Goal: Obtain resource: Obtain resource

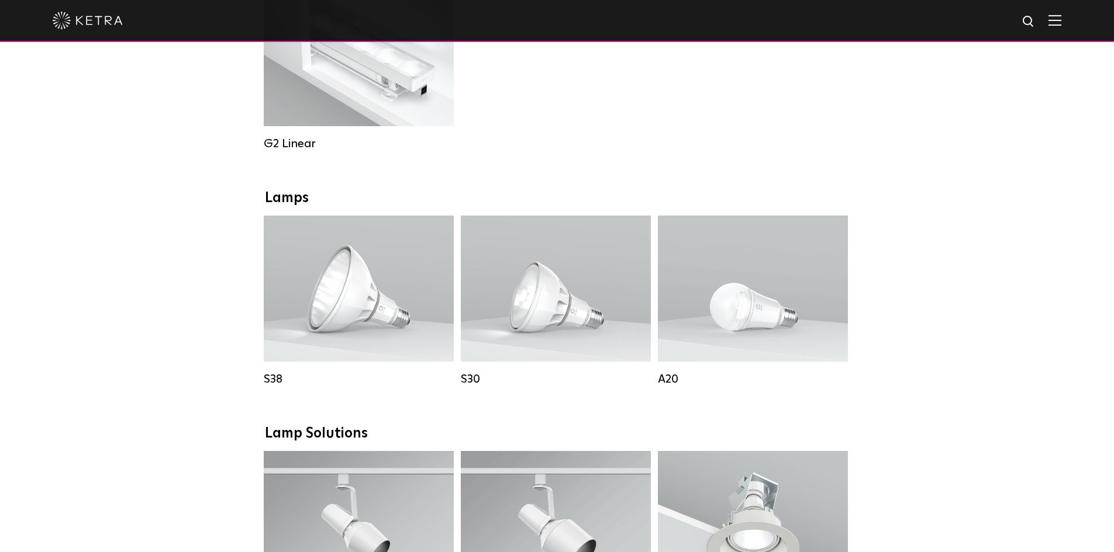
scroll to position [760, 0]
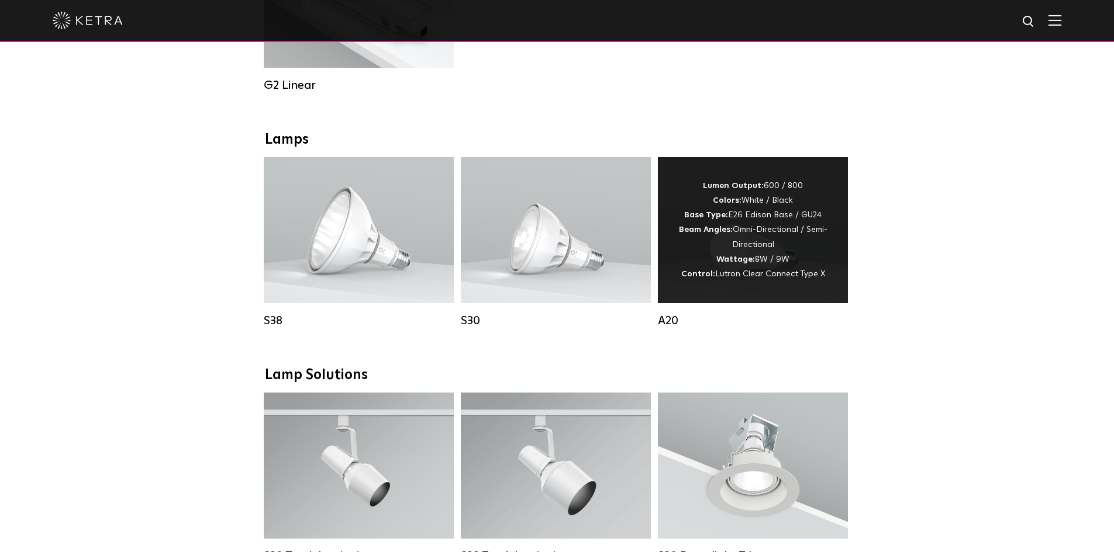
click at [759, 241] on div "Lumen Output: 600 / 800 Colors: White / Black Base Type: E26 Edison Base / GU24…" at bounding box center [752, 230] width 155 height 103
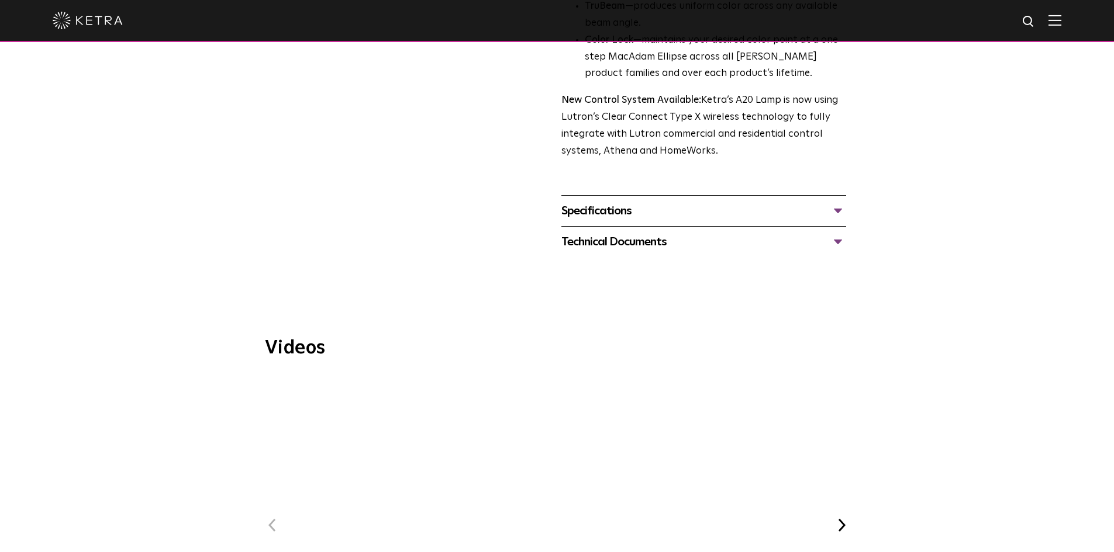
scroll to position [526, 0]
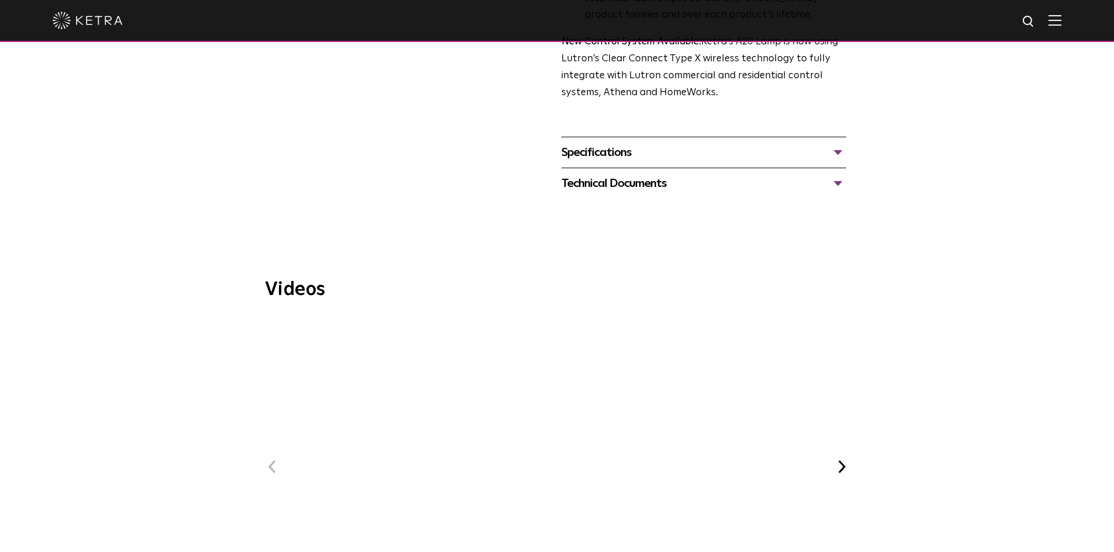
click at [835, 143] on div "Specifications" at bounding box center [703, 152] width 285 height 19
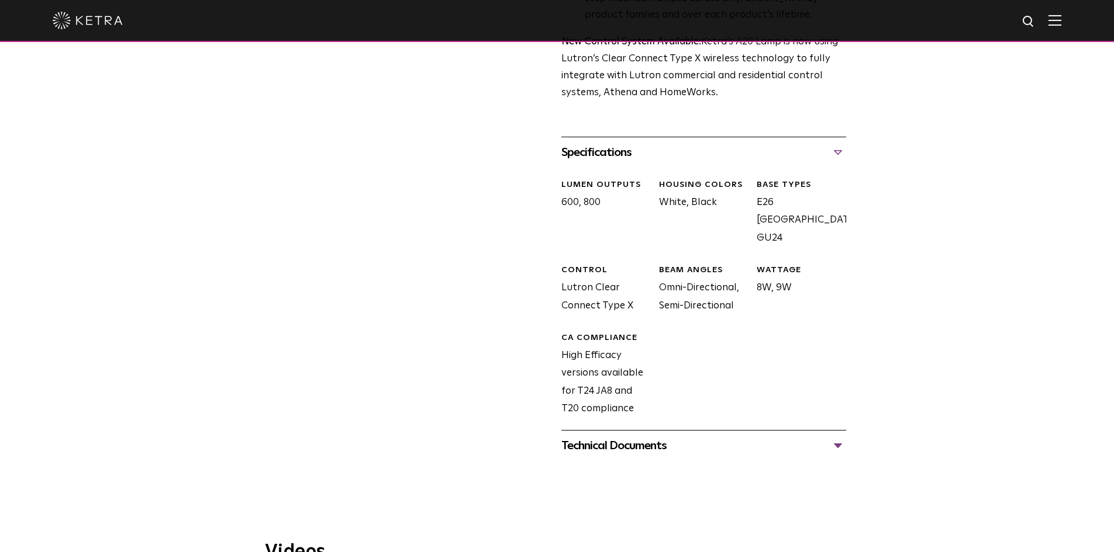
click at [838, 437] on div "Technical Documents" at bounding box center [703, 446] width 285 height 19
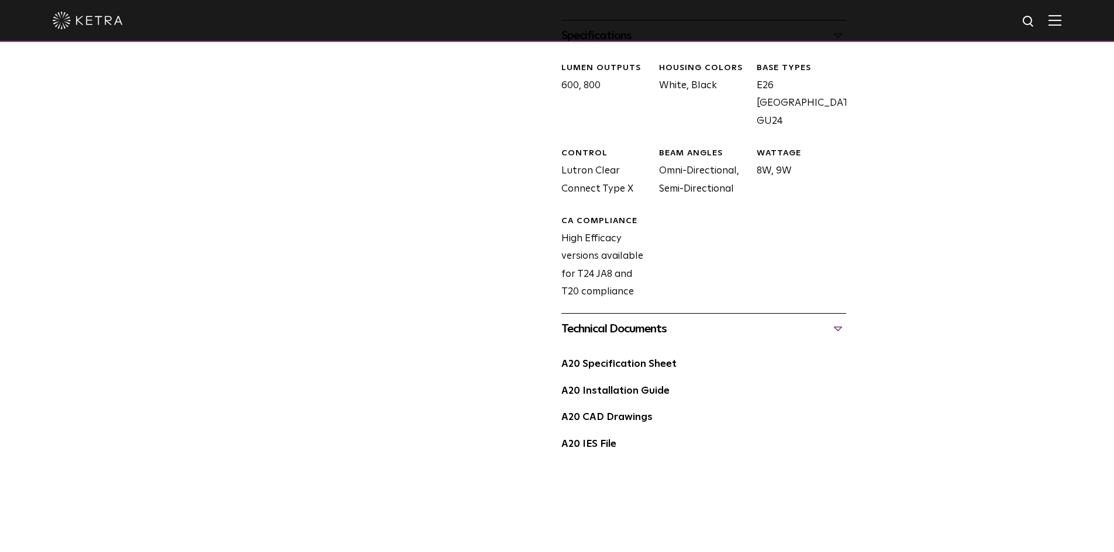
scroll to position [701, 0]
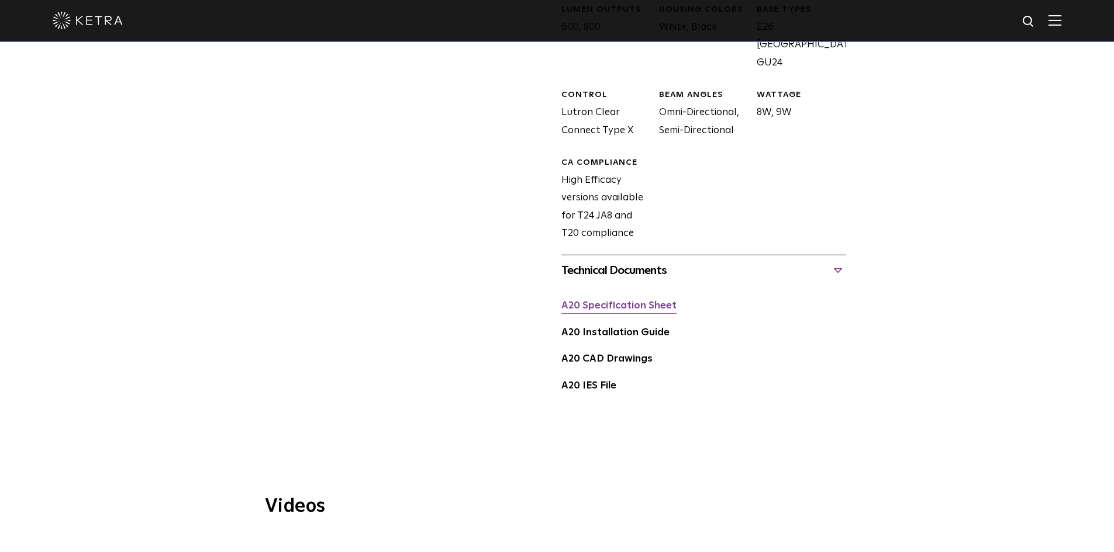
click at [613, 301] on link "A20 Specification Sheet" at bounding box center [618, 306] width 115 height 10
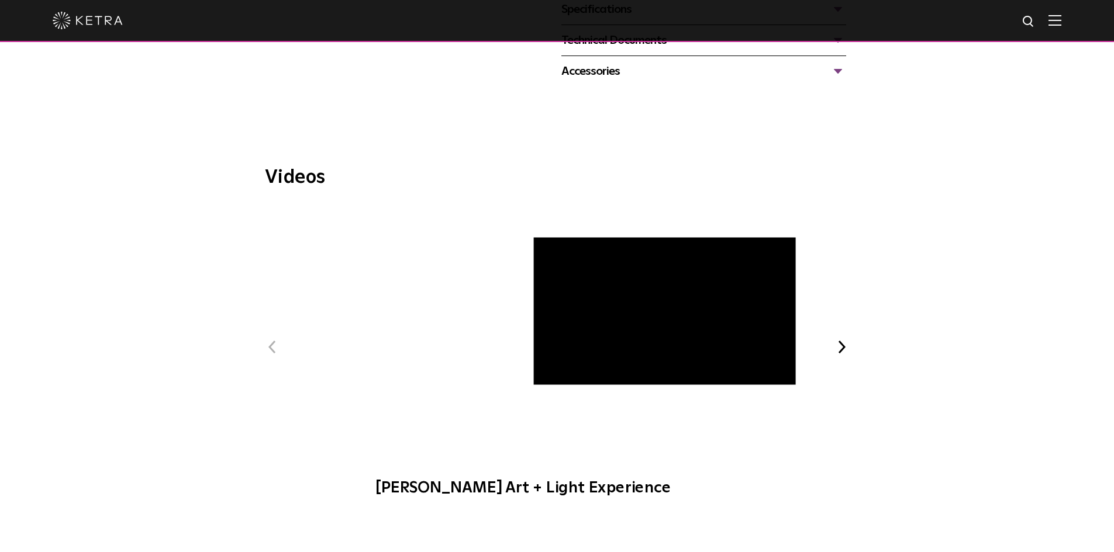
scroll to position [526, 0]
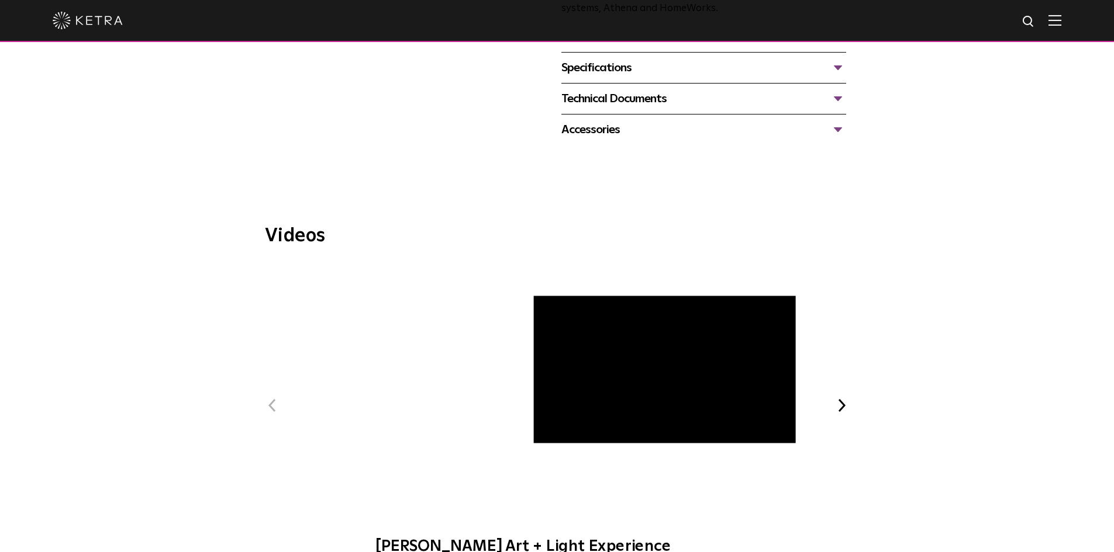
click at [840, 64] on div "Specifications" at bounding box center [703, 67] width 285 height 19
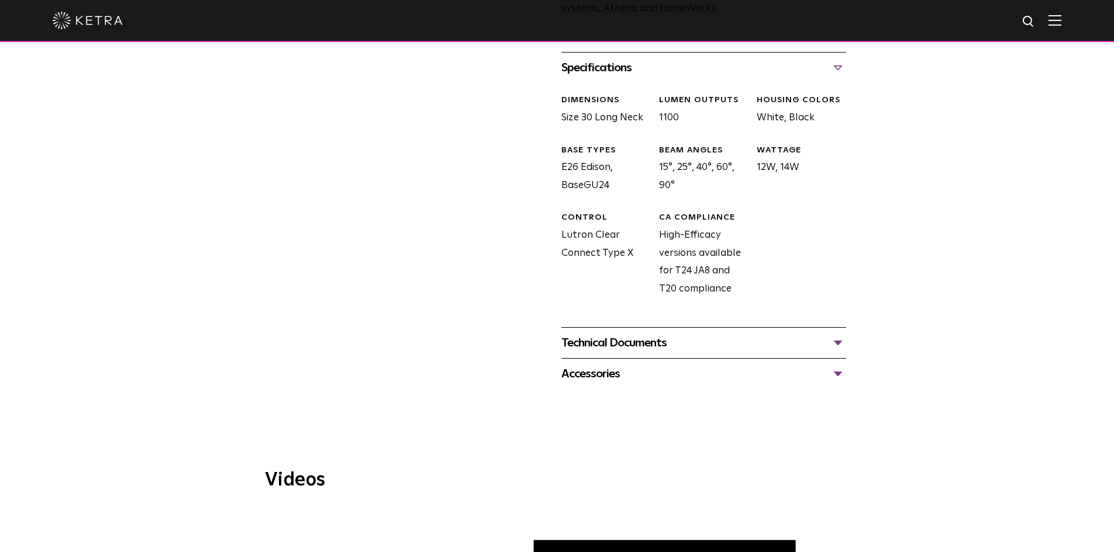
click at [837, 341] on div "Technical Documents" at bounding box center [703, 343] width 285 height 19
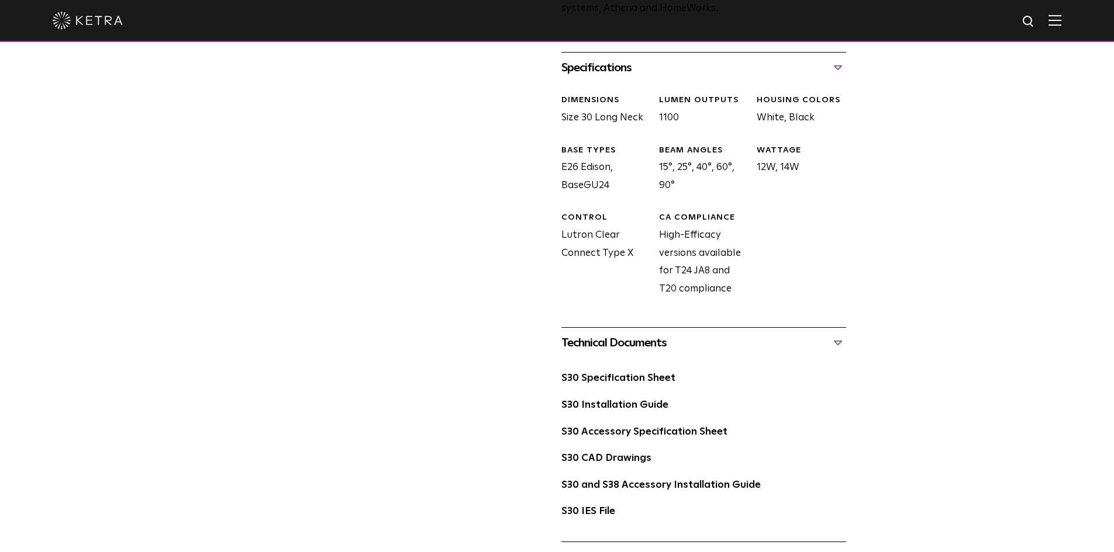
scroll to position [643, 0]
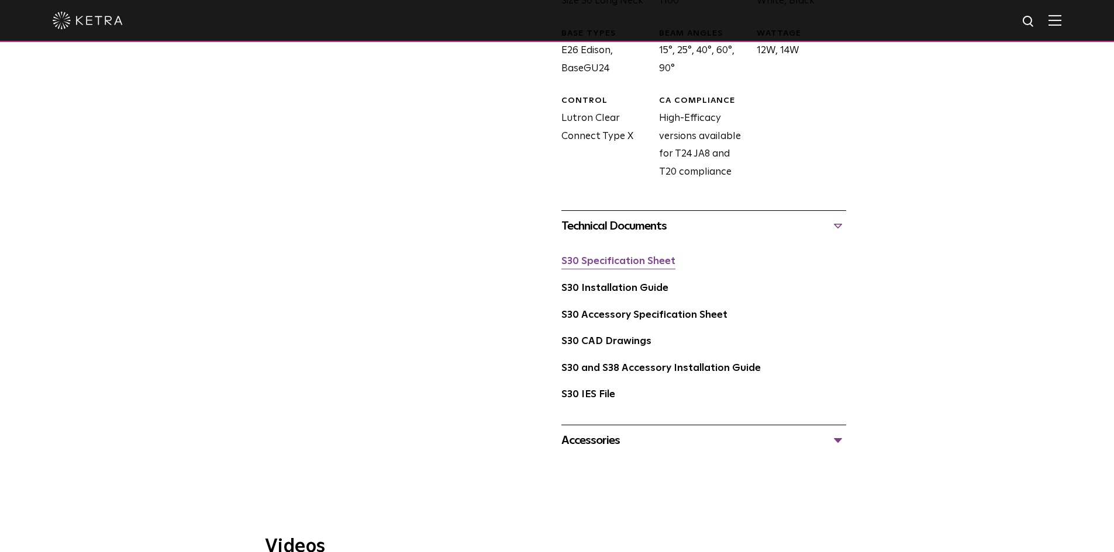
click at [638, 257] on link "S30 Specification Sheet" at bounding box center [618, 262] width 114 height 10
